Goal: Transaction & Acquisition: Purchase product/service

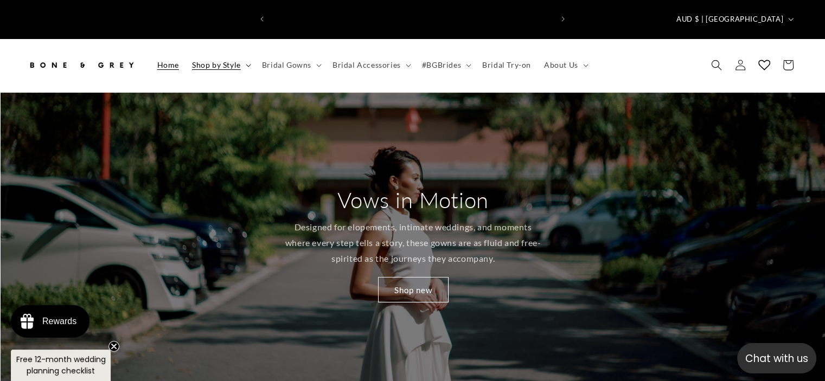
scroll to position [0, 281]
click at [246, 64] on icon at bounding box center [248, 65] width 5 height 3
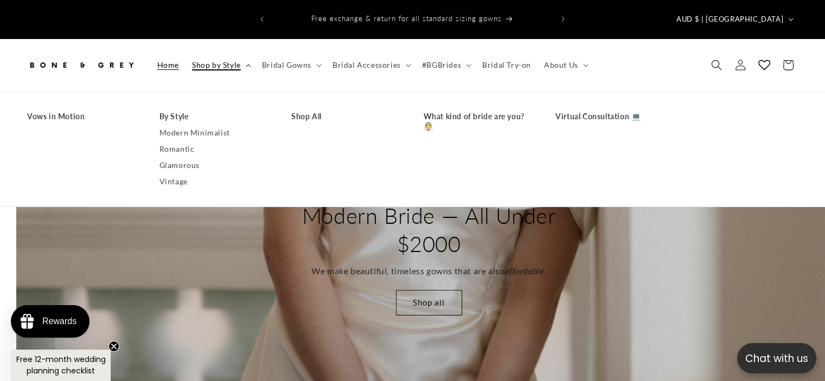
scroll to position [0, 1649]
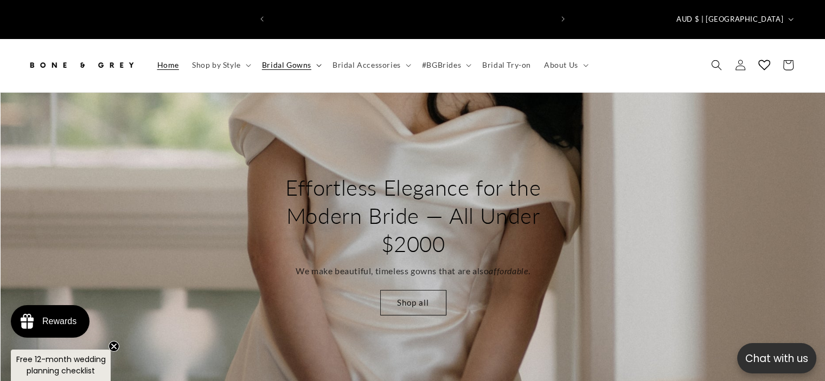
click at [316, 64] on icon at bounding box center [318, 65] width 5 height 3
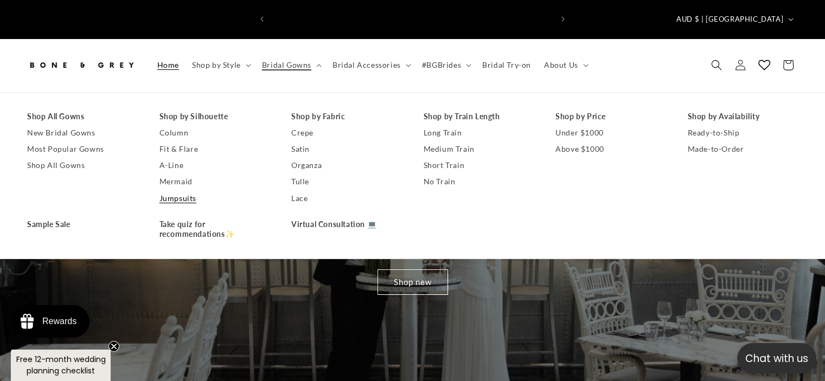
scroll to position [0, 0]
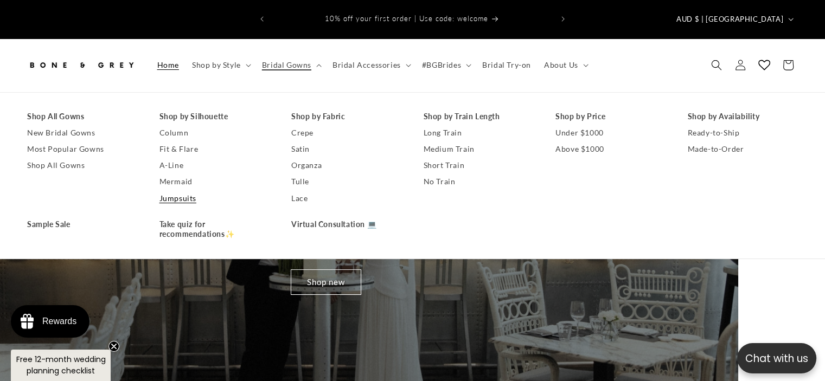
click at [186, 190] on link "Jumpsuits" at bounding box center [214, 198] width 111 height 16
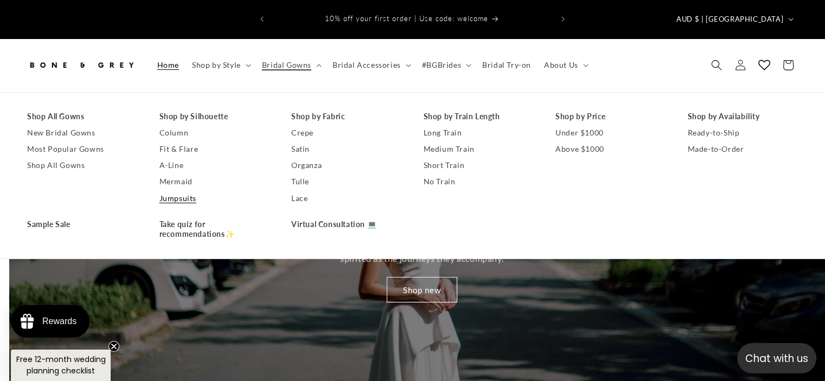
scroll to position [0, 824]
